Goal: Task Accomplishment & Management: Use online tool/utility

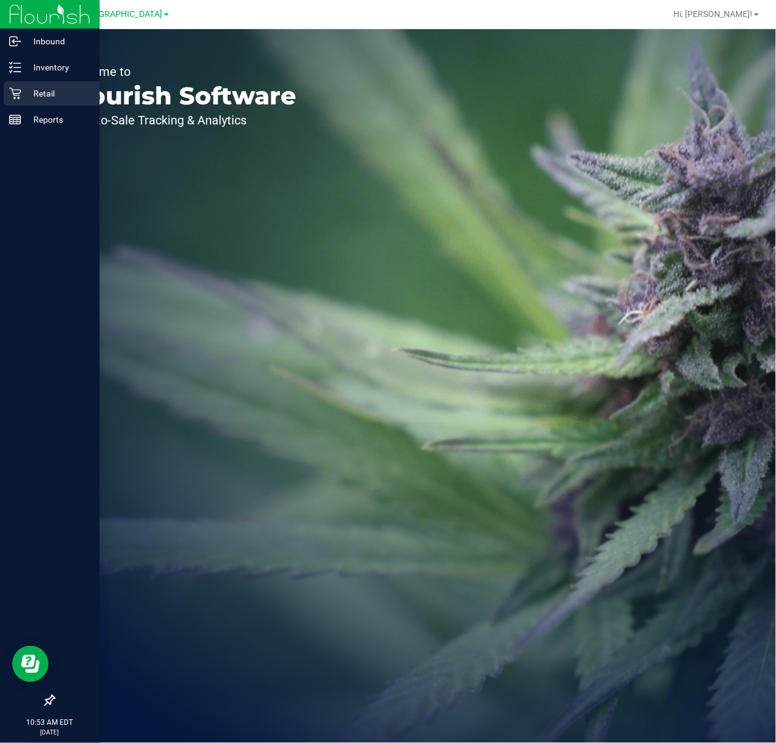
click at [21, 86] on p "Retail" at bounding box center [57, 93] width 73 height 15
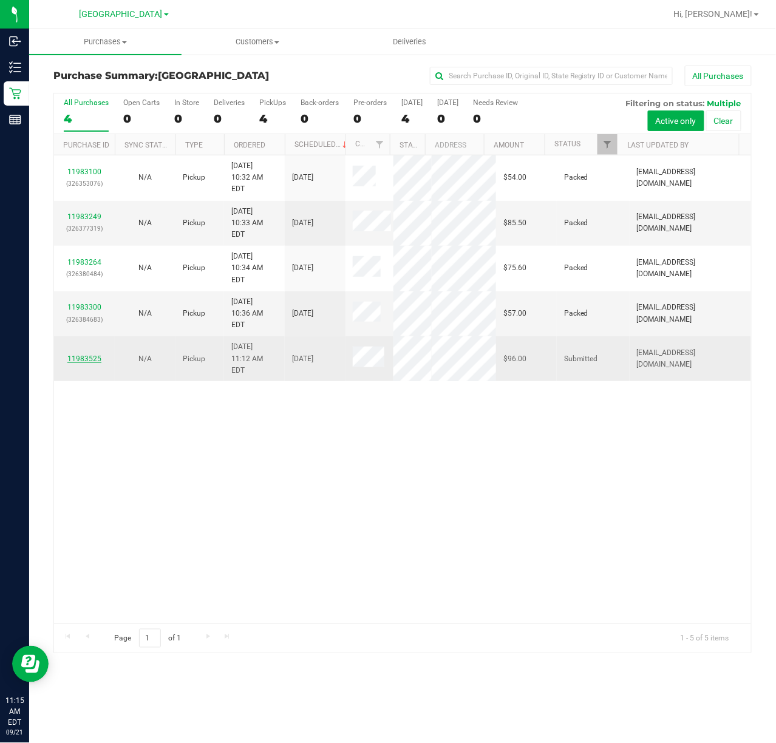
click at [86, 355] on link "11983525" at bounding box center [84, 359] width 34 height 9
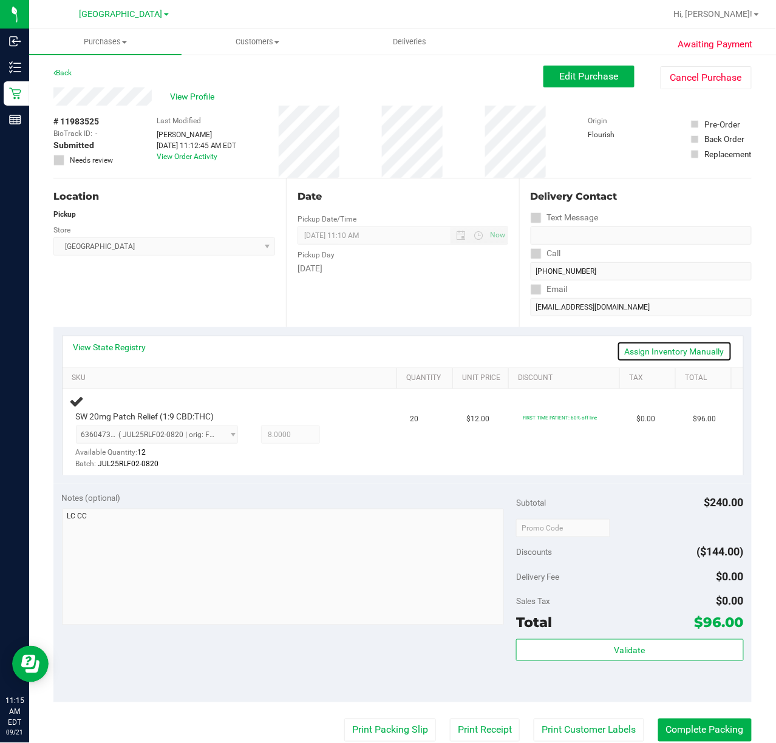
click at [629, 355] on link "Assign Inventory Manually" at bounding box center [674, 351] width 115 height 21
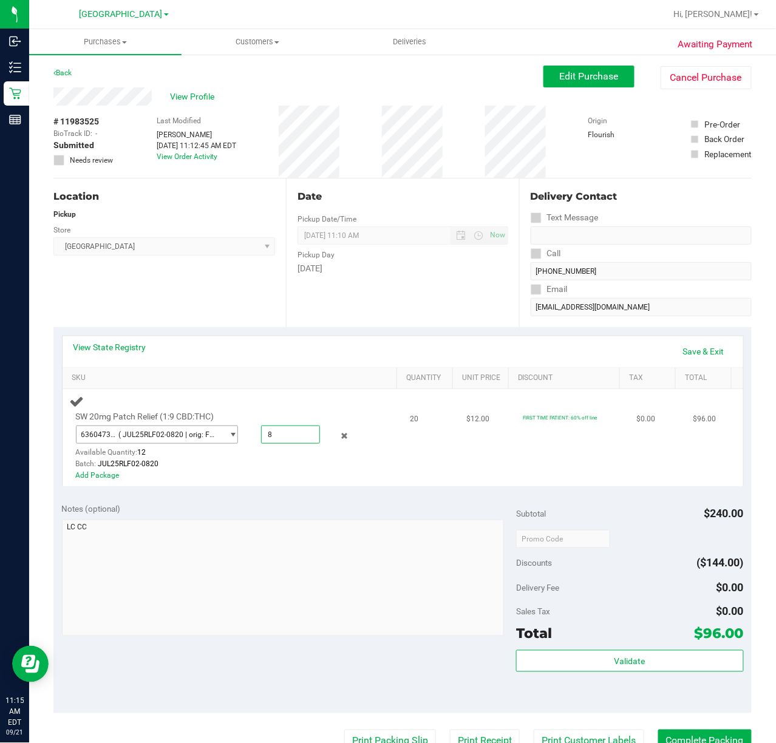
drag, startPoint x: 290, startPoint y: 440, endPoint x: 223, endPoint y: 440, distance: 66.8
click at [223, 426] on div "6360473771202498 ( JUL25RLF02-0820 | orig: FLSRWGM-20250827-1954 ) 636047377120…" at bounding box center [222, 426] width 293 height 0
type input "20"
type input "20.0000"
click at [302, 353] on div "View State Registry Save & Exit" at bounding box center [402, 351] width 659 height 21
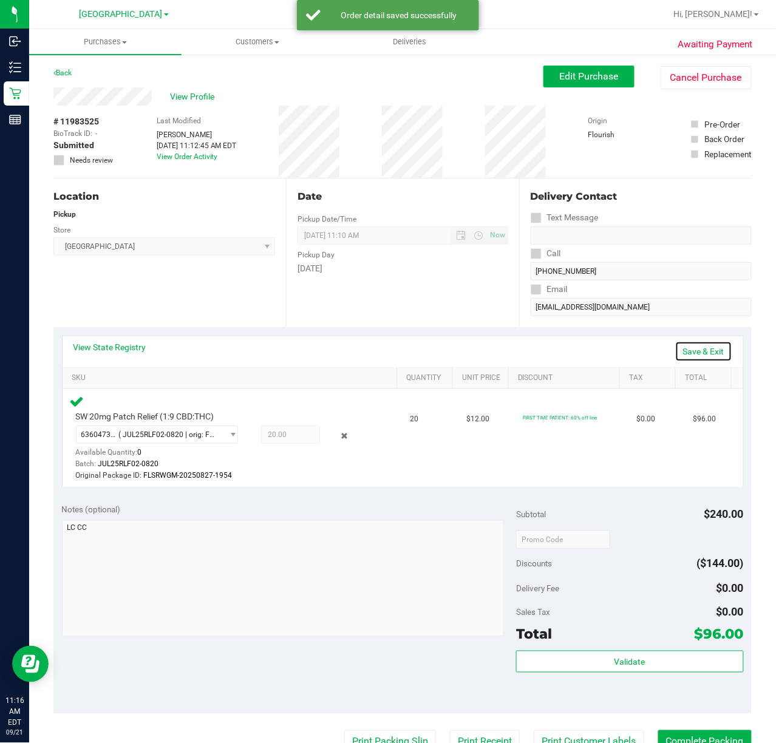
click at [689, 351] on link "Save & Exit" at bounding box center [703, 351] width 57 height 21
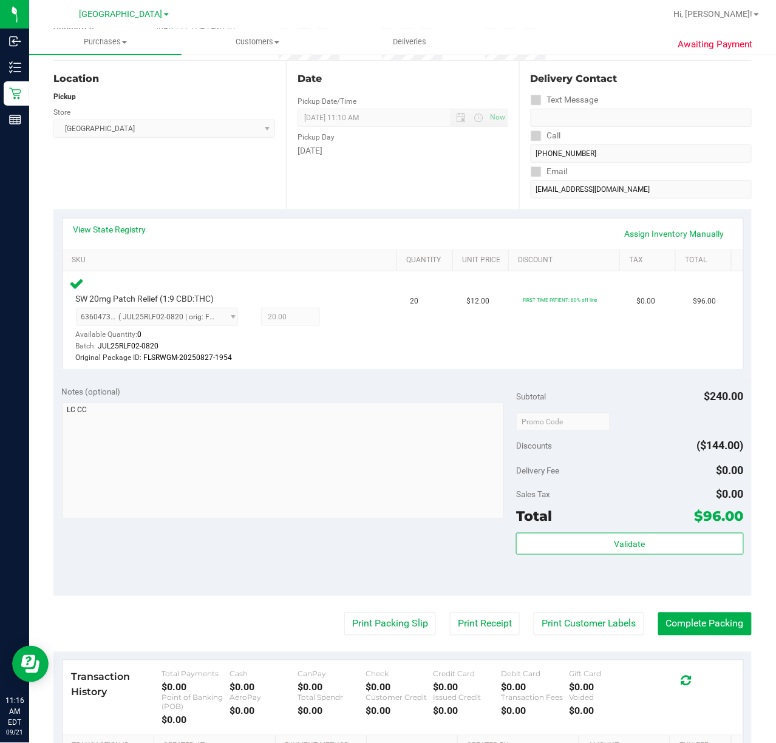
scroll to position [243, 0]
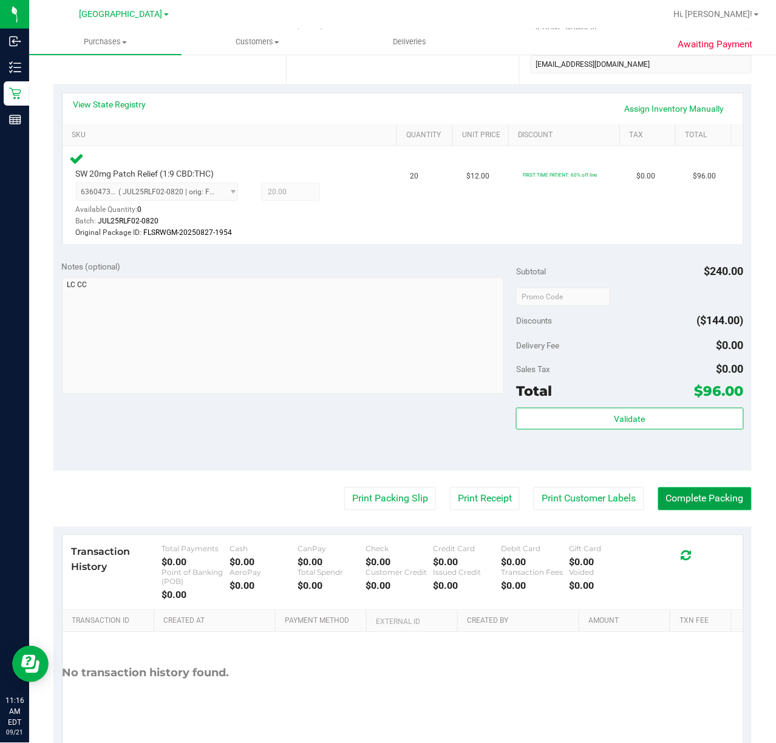
click at [685, 501] on button "Complete Packing" at bounding box center [705, 499] width 94 height 23
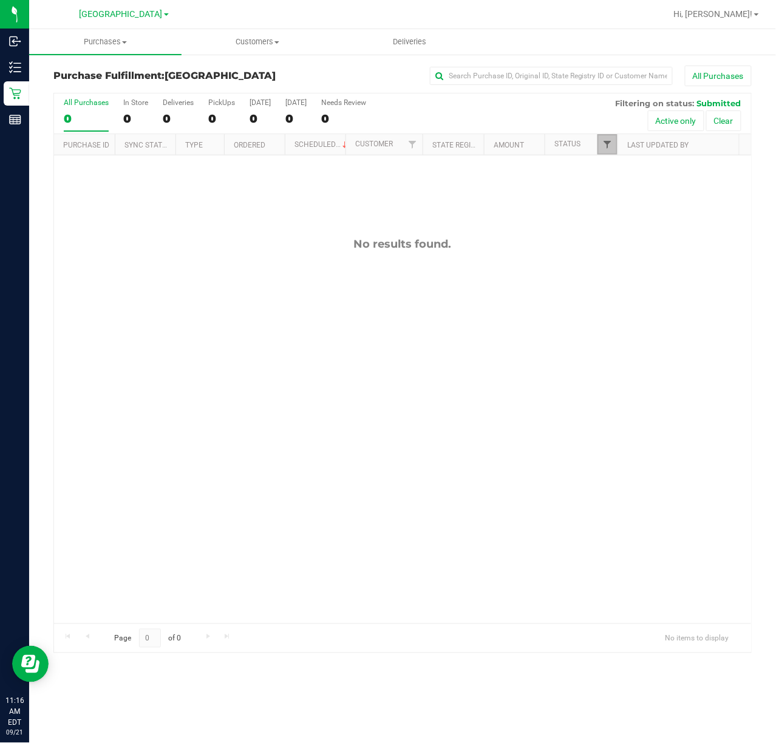
click at [612, 149] on span "Filter" at bounding box center [607, 145] width 10 height 10
click at [613, 275] on input "Packed" at bounding box center [614, 279] width 8 height 8
checkbox input "true"
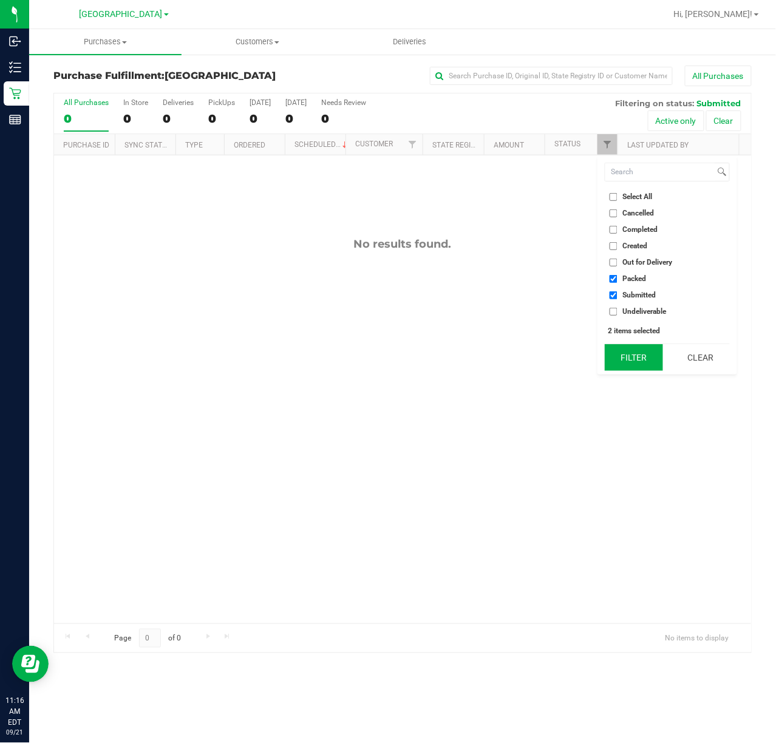
click at [639, 363] on button "Filter" at bounding box center [634, 357] width 58 height 27
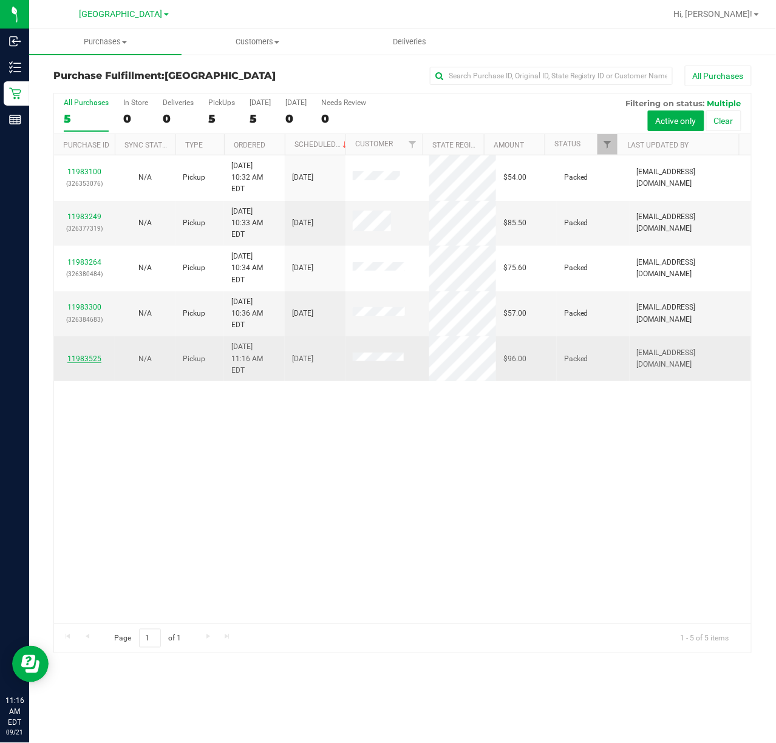
click at [84, 355] on link "11983525" at bounding box center [84, 359] width 34 height 9
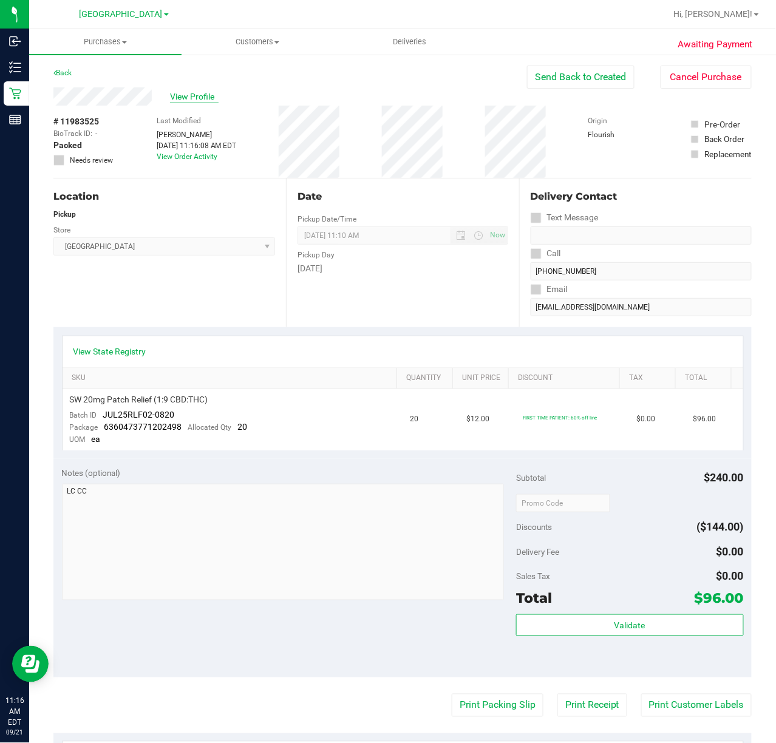
click at [194, 93] on span "View Profile" at bounding box center [194, 96] width 49 height 13
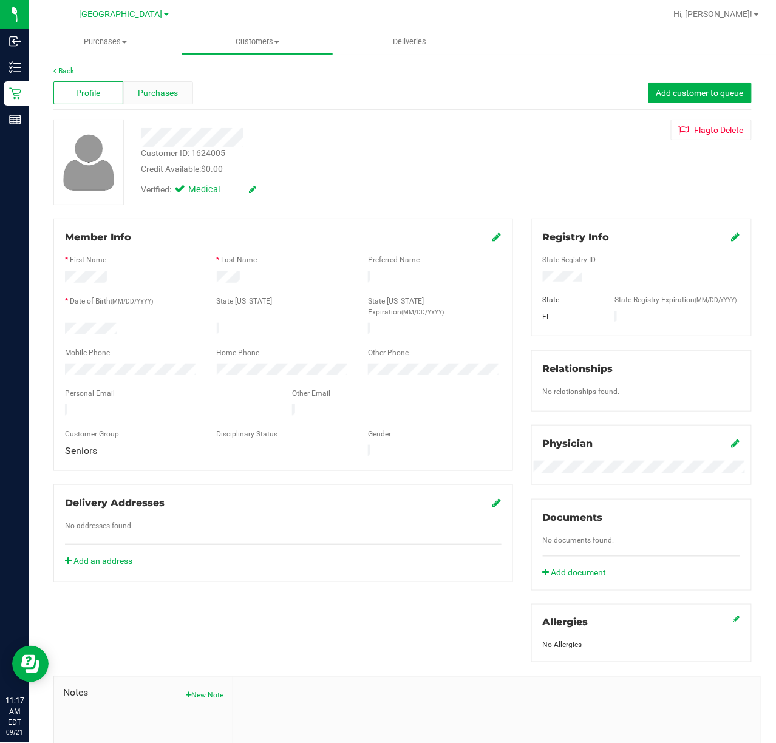
click at [151, 87] on span "Purchases" at bounding box center [158, 93] width 40 height 13
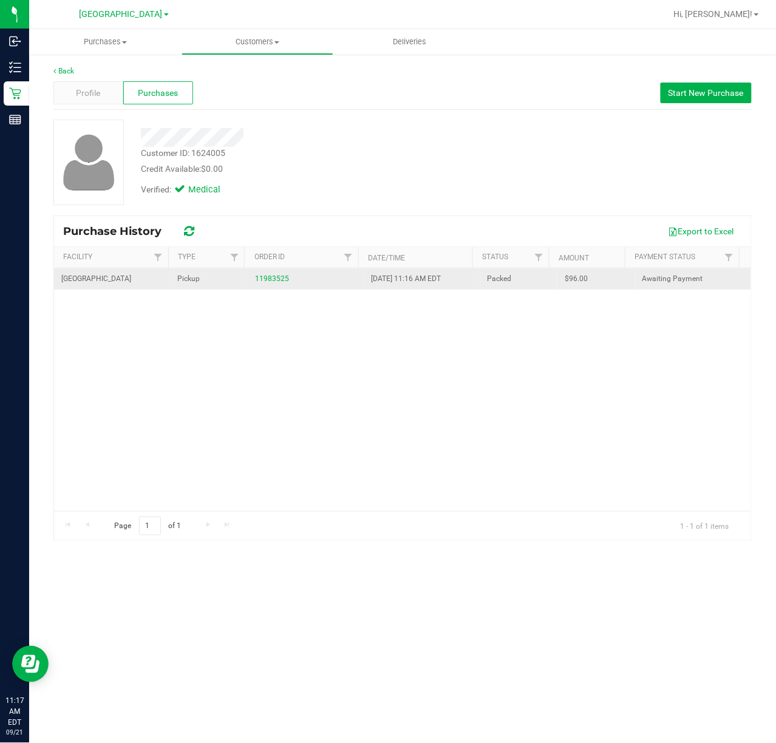
click at [278, 274] on div "11983525" at bounding box center [305, 279] width 101 height 12
click at [276, 281] on link "11983525" at bounding box center [272, 278] width 34 height 9
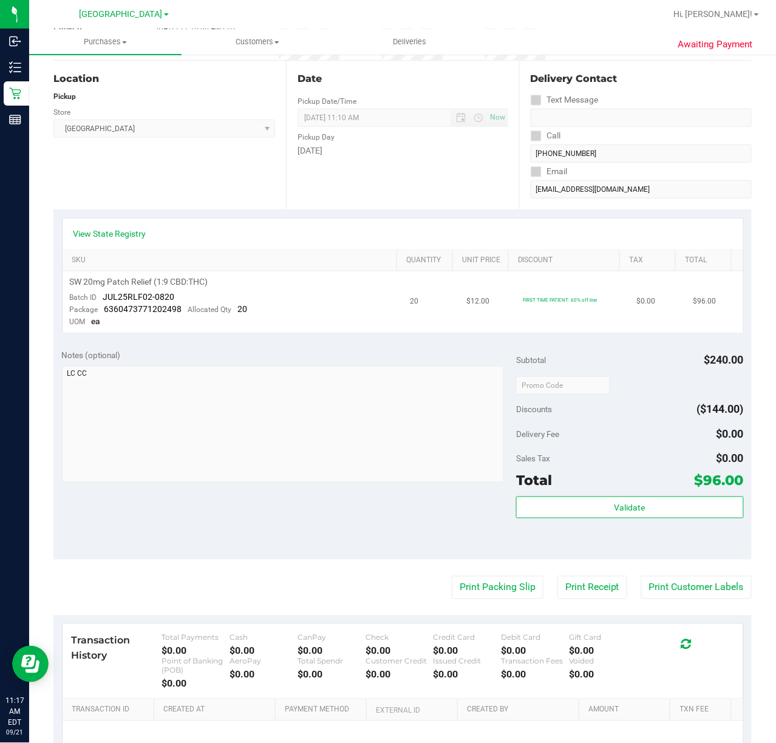
scroll to position [250, 0]
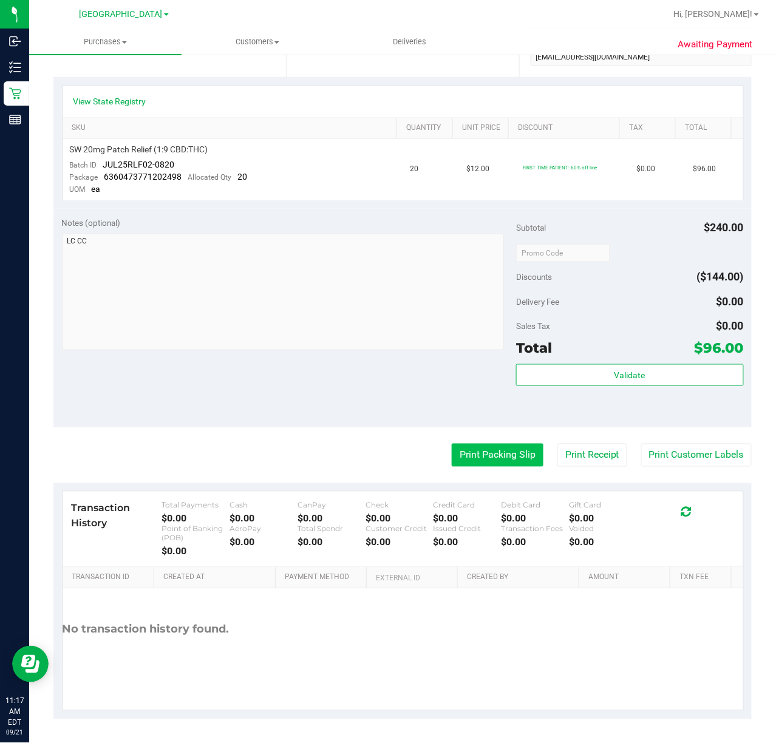
click at [470, 459] on button "Print Packing Slip" at bounding box center [498, 455] width 92 height 23
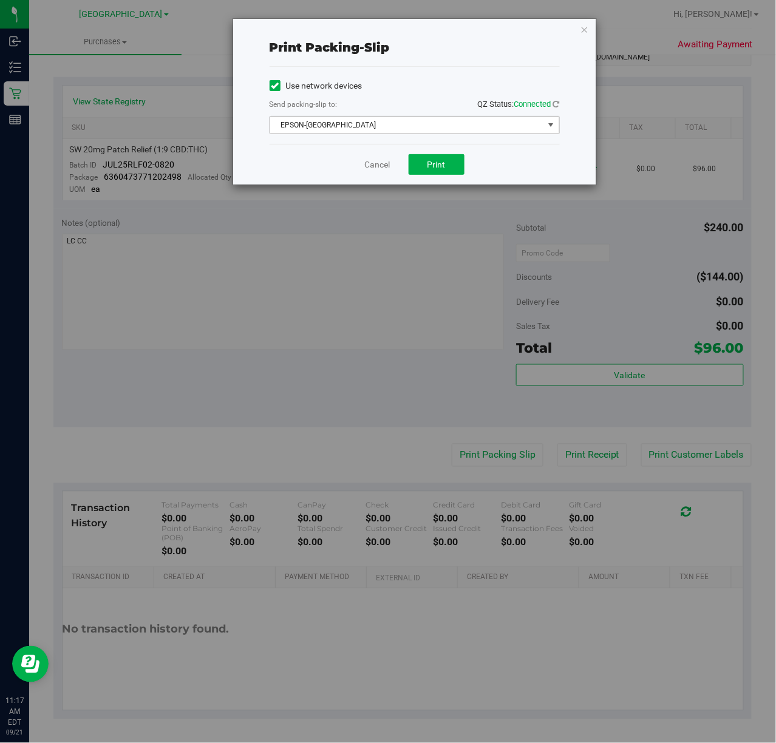
click at [382, 124] on span "EPSON-[GEOGRAPHIC_DATA]" at bounding box center [407, 125] width 274 height 17
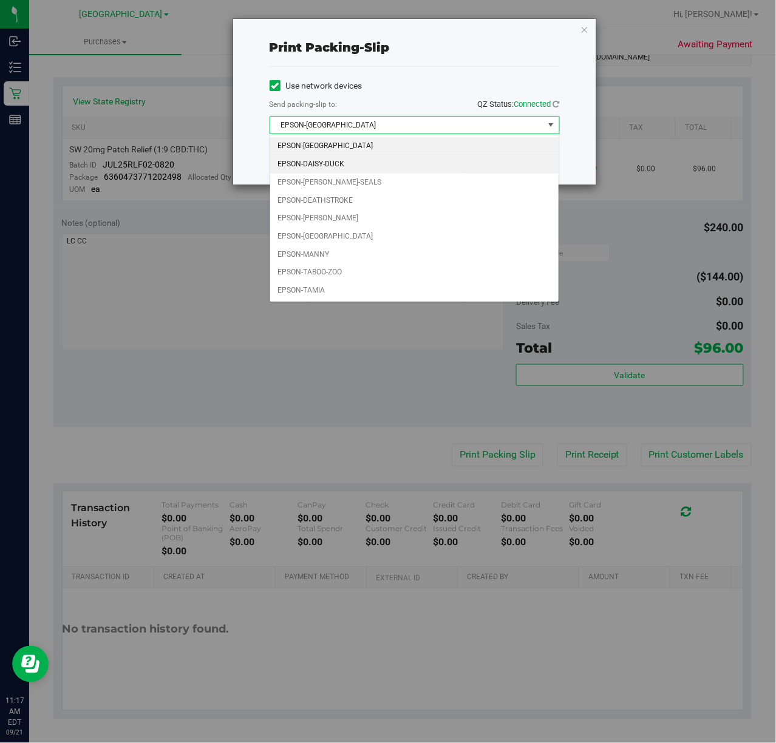
click at [334, 158] on li "EPSON-DAISY-DUCK" at bounding box center [414, 164] width 288 height 18
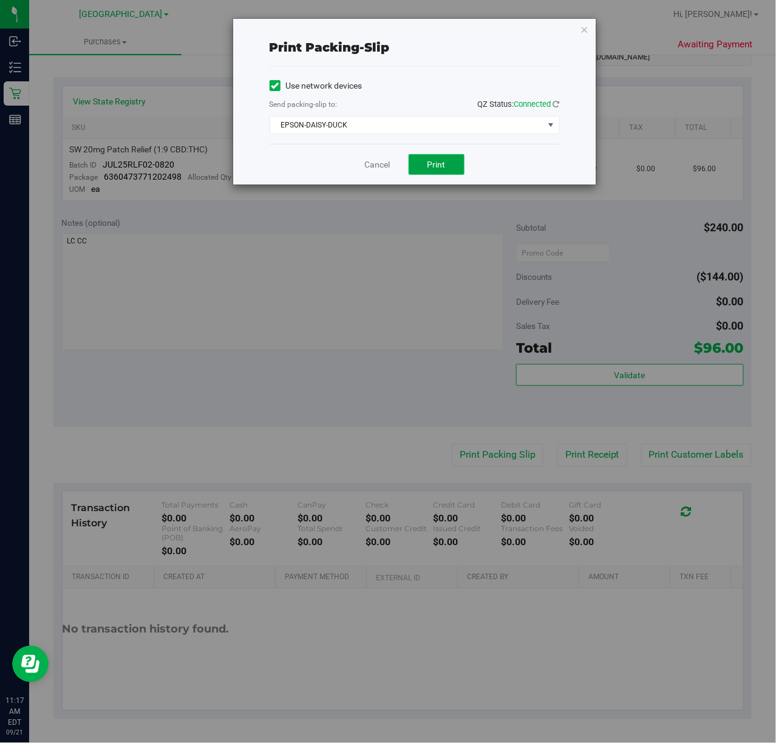
click at [450, 160] on button "Print" at bounding box center [437, 164] width 56 height 21
click at [584, 23] on icon "button" at bounding box center [584, 29] width 9 height 15
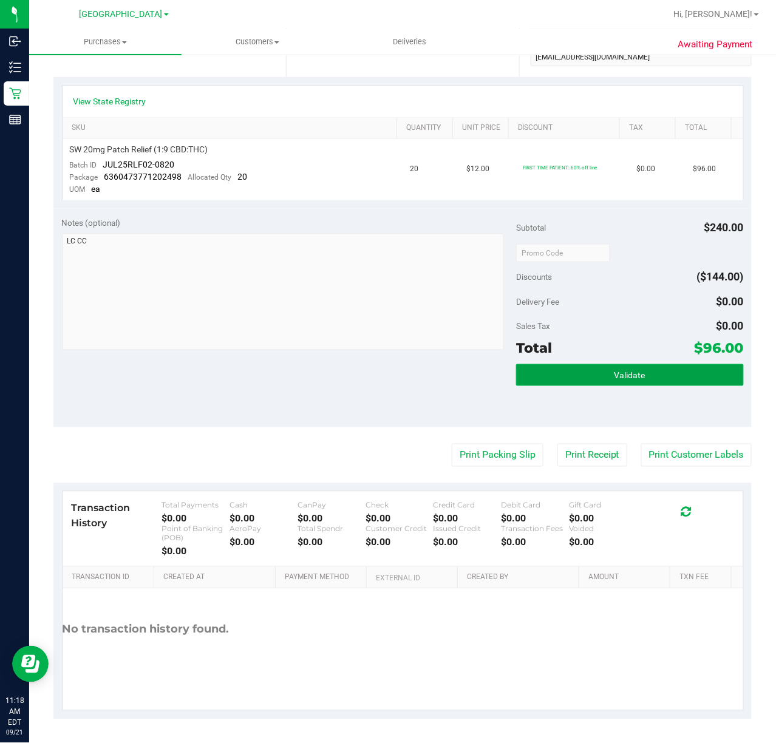
click at [618, 372] on span "Validate" at bounding box center [629, 376] width 31 height 10
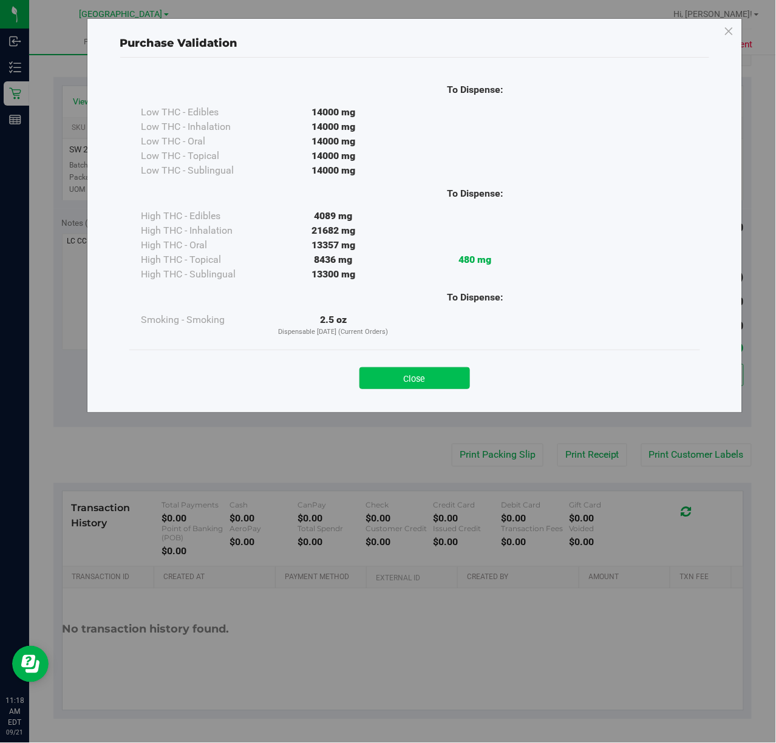
click at [409, 372] on button "Close" at bounding box center [414, 378] width 111 height 22
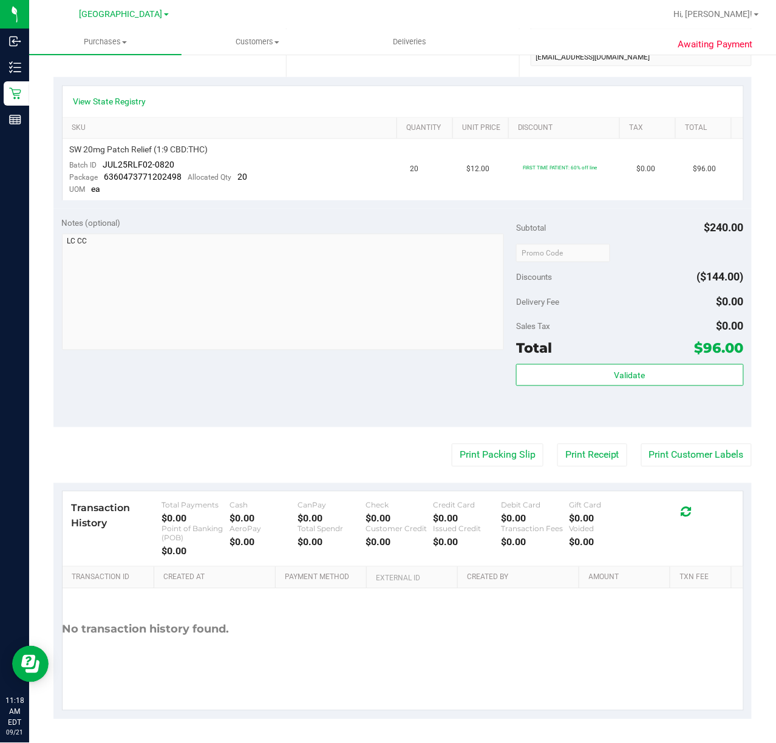
scroll to position [0, 0]
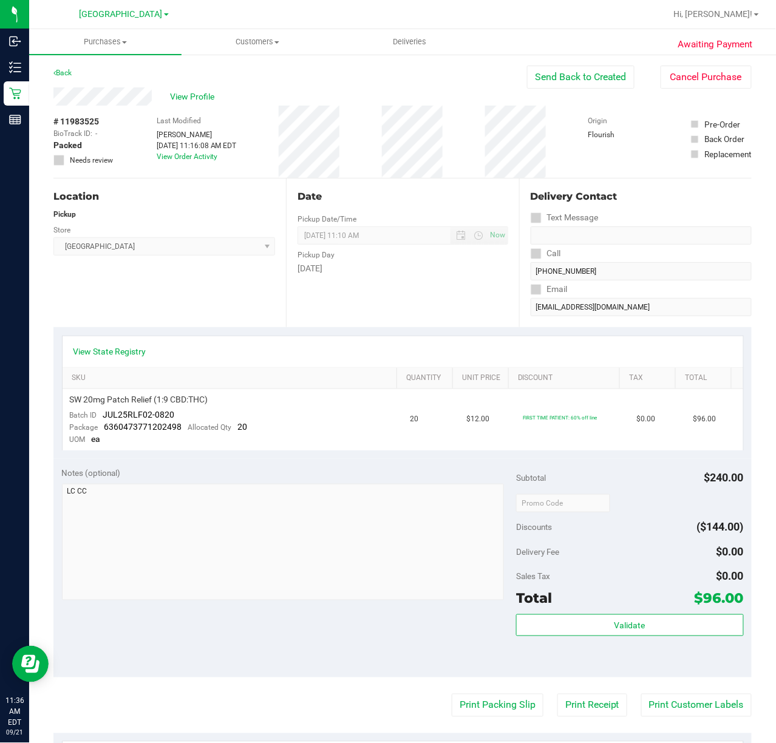
click at [29, 102] on div "Awaiting Payment Back Send Back to Created Cancel Purchase View Profile # 11983…" at bounding box center [402, 523] width 747 height 941
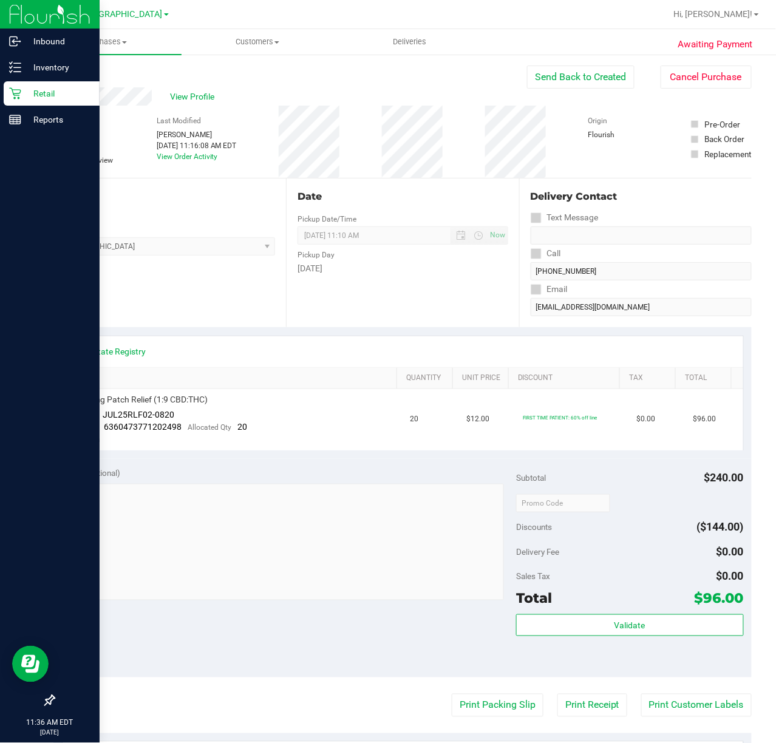
click at [17, 90] on icon at bounding box center [15, 94] width 12 height 12
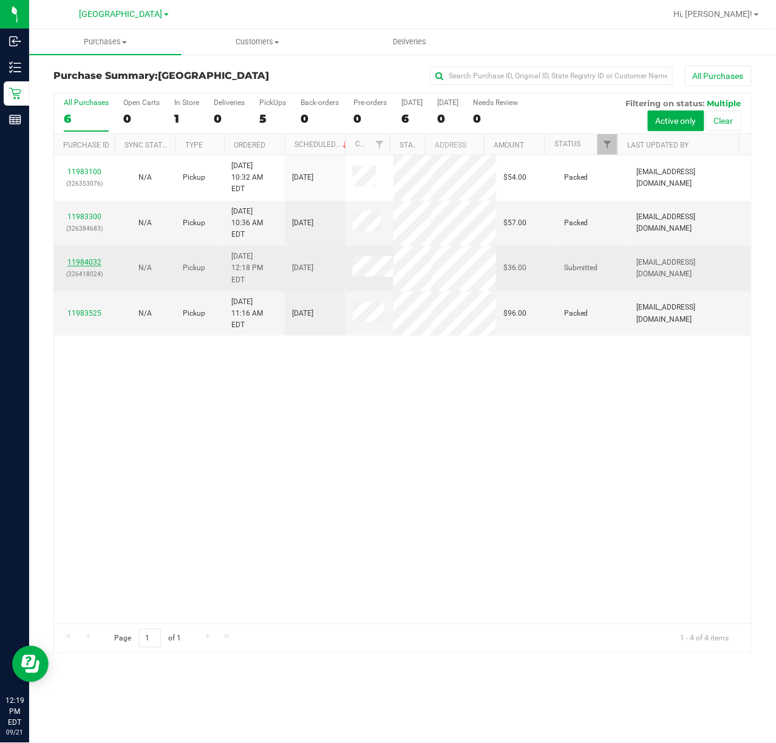
click at [85, 258] on link "11984032" at bounding box center [84, 262] width 34 height 9
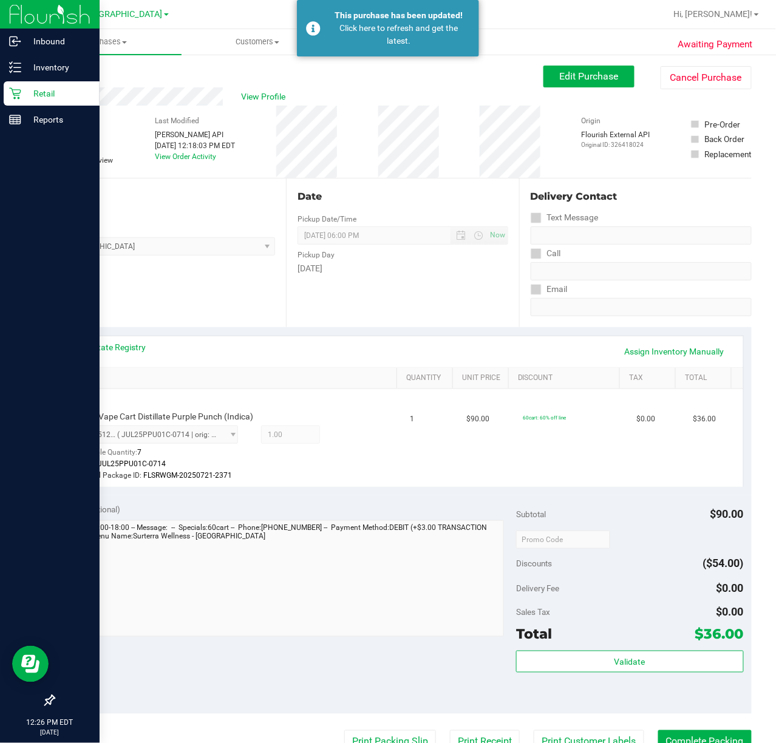
click at [44, 87] on p "Retail" at bounding box center [57, 93] width 73 height 15
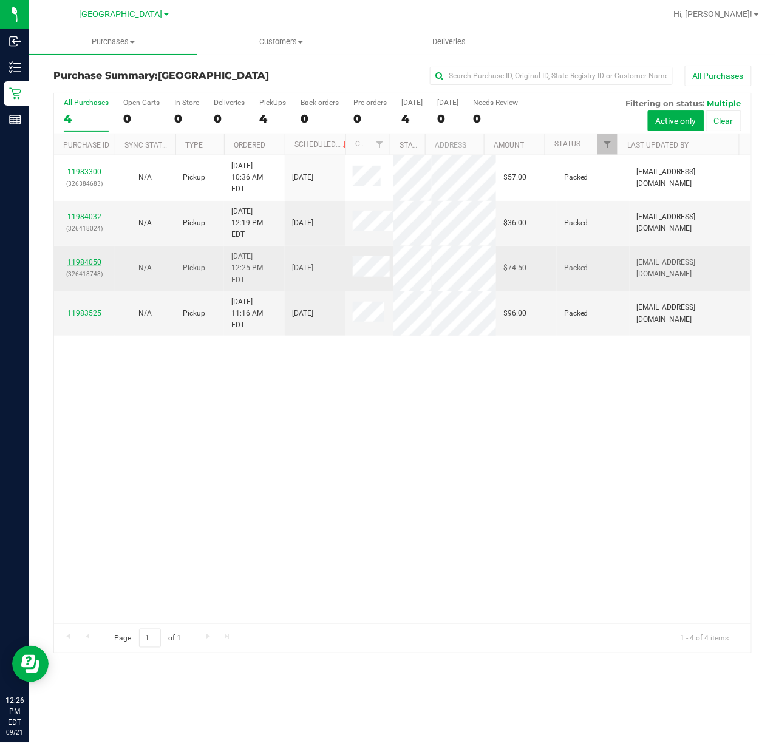
click at [78, 267] on link "11984050" at bounding box center [84, 262] width 34 height 9
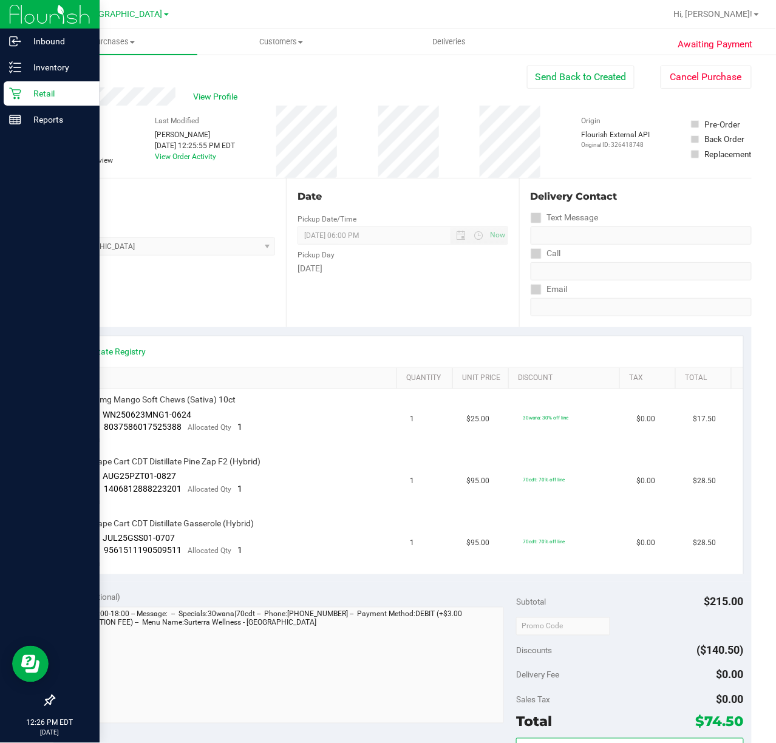
click at [10, 98] on icon at bounding box center [15, 93] width 12 height 12
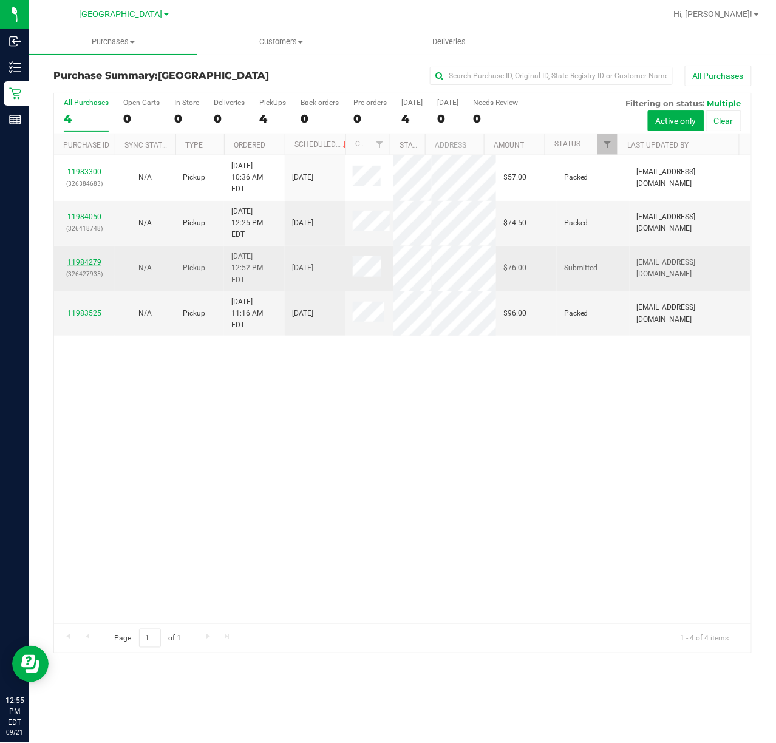
click at [95, 259] on link "11984279" at bounding box center [84, 262] width 34 height 9
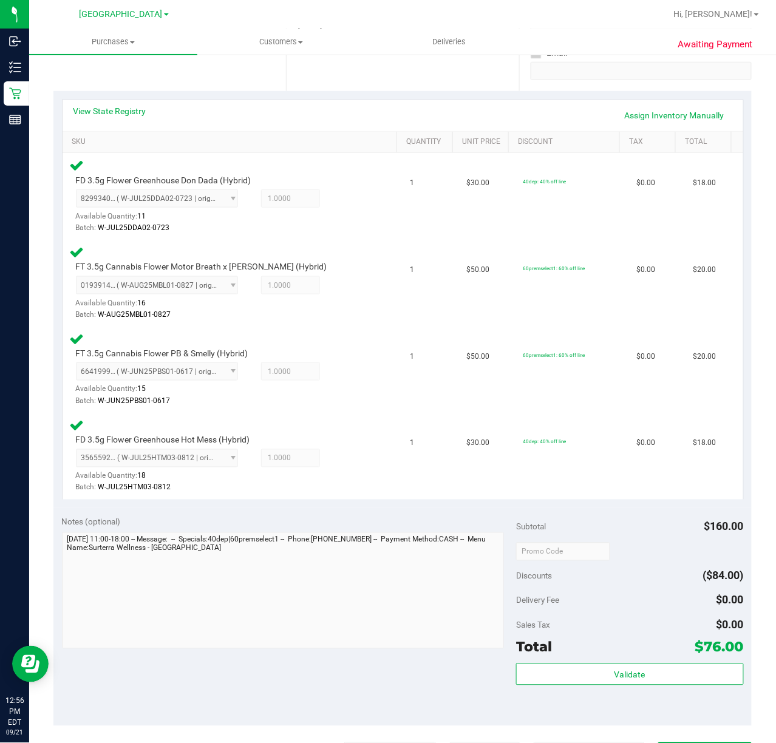
scroll to position [536, 0]
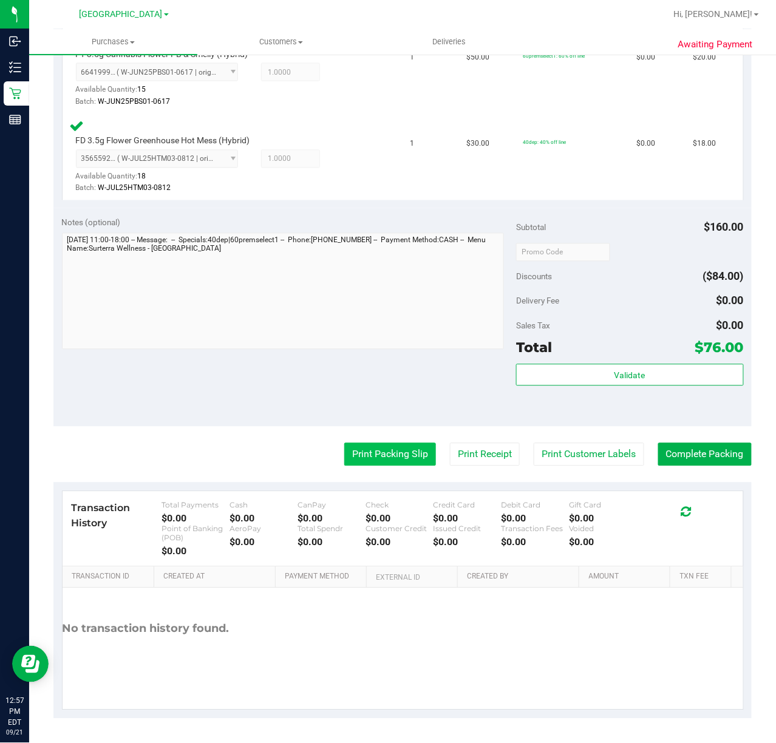
click at [389, 459] on button "Print Packing Slip" at bounding box center [390, 454] width 92 height 23
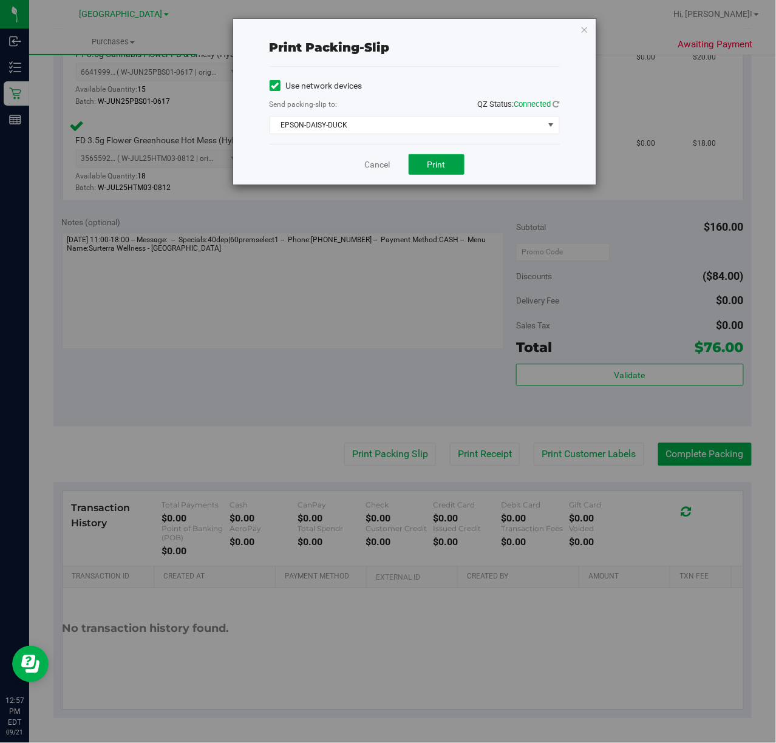
click at [442, 166] on span "Print" at bounding box center [436, 165] width 18 height 10
click at [583, 27] on icon "button" at bounding box center [584, 29] width 9 height 15
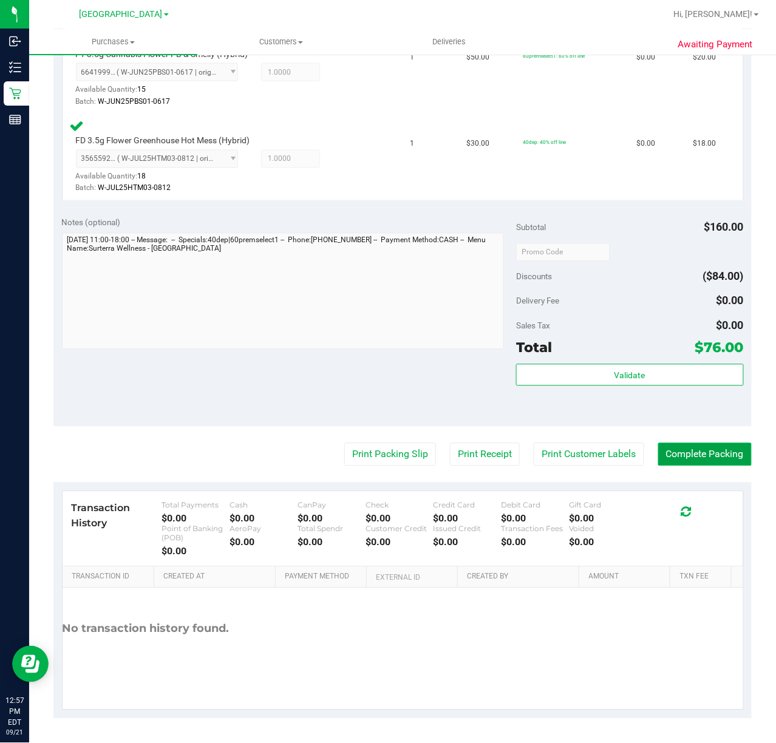
click at [698, 459] on button "Complete Packing" at bounding box center [705, 454] width 94 height 23
